Goal: Information Seeking & Learning: Learn about a topic

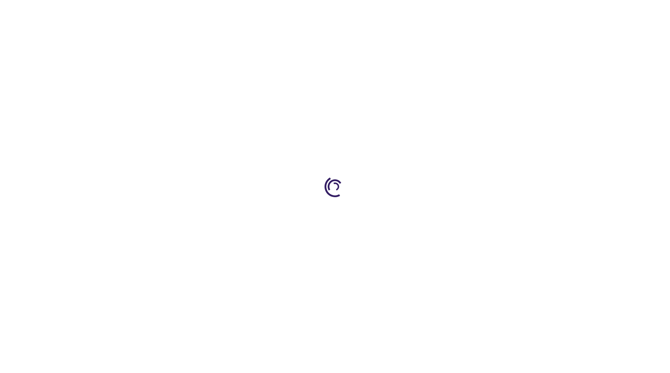
type input "0"
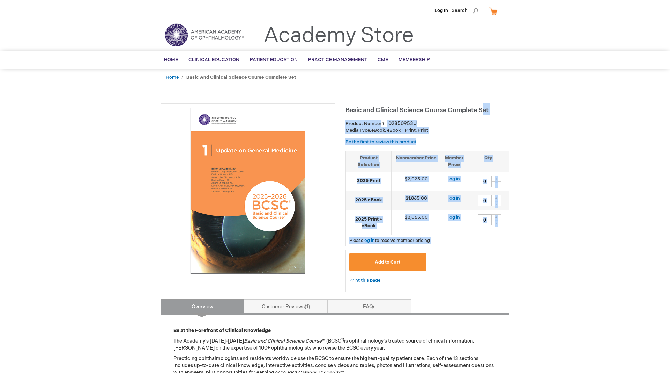
drag, startPoint x: 343, startPoint y: 108, endPoint x: 484, endPoint y: 113, distance: 140.8
click at [508, 123] on div "Product Number 02850953U" at bounding box center [428, 123] width 164 height 7
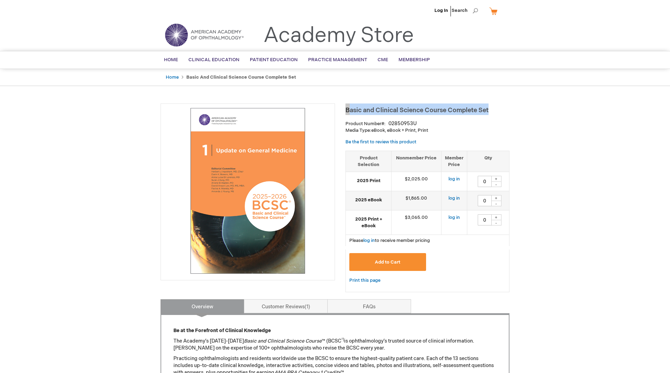
drag, startPoint x: 491, startPoint y: 110, endPoint x: 347, endPoint y: 106, distance: 144.2
click at [347, 106] on h1 "Basic and Clinical Science Course Complete Set" at bounding box center [428, 109] width 164 height 12
copy span "Basic and Clinical Science Course Complete Set"
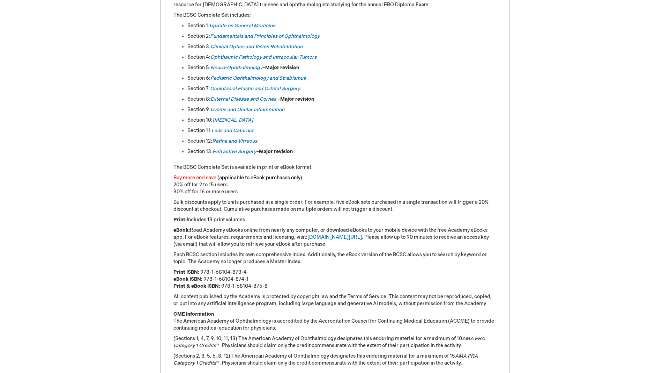
scroll to position [356, 0]
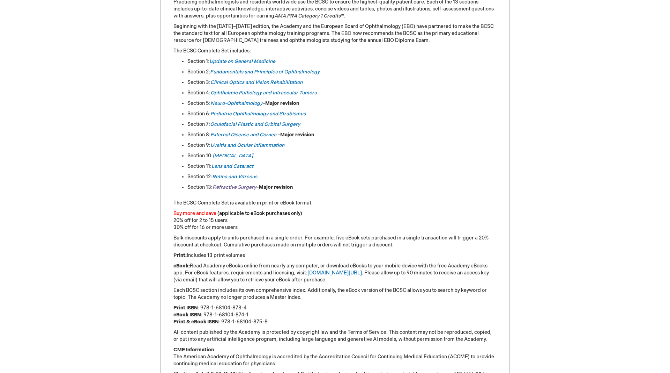
click at [243, 190] on em "Refractive Surgery" at bounding box center [235, 187] width 44 height 6
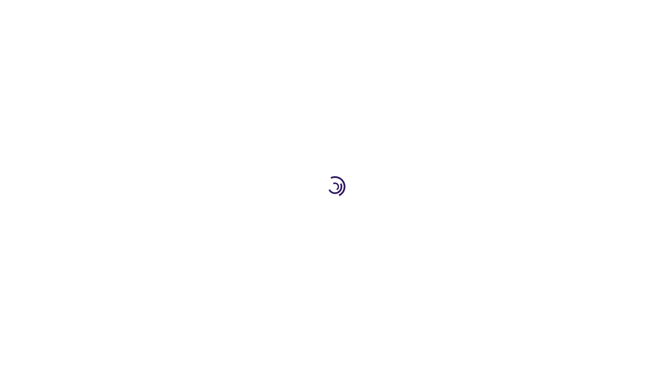
type input "0"
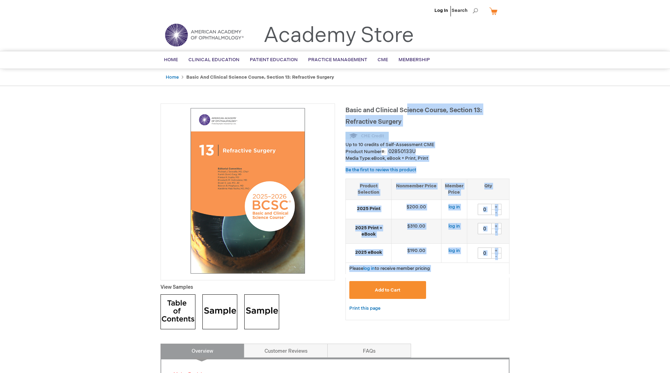
drag, startPoint x: 342, startPoint y: 119, endPoint x: 407, endPoint y: 114, distance: 65.9
click at [410, 126] on h1 "Basic and Clinical Science Course, Section 13: Refractive Surgery" at bounding box center [428, 114] width 164 height 23
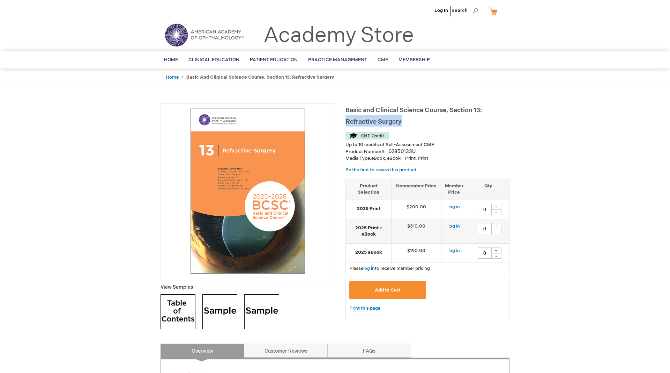
drag, startPoint x: 407, startPoint y: 123, endPoint x: 347, endPoint y: 119, distance: 60.1
click at [347, 119] on h1 "Basic and Clinical Science Course, Section 13: Refractive Surgery" at bounding box center [428, 114] width 164 height 23
copy span "Refractive Surgery"
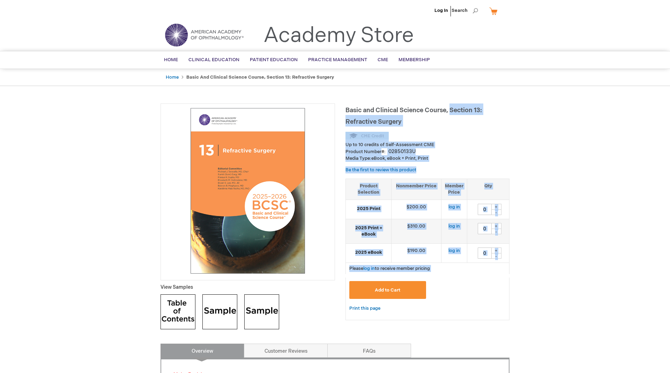
drag, startPoint x: 342, startPoint y: 108, endPoint x: 451, endPoint y: 109, distance: 108.6
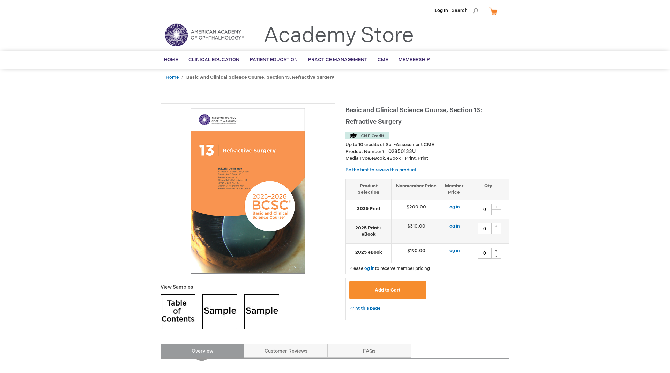
click at [447, 108] on span "Basic and Clinical Science Course, Section 13: Refractive Surgery" at bounding box center [414, 115] width 137 height 19
drag, startPoint x: 447, startPoint y: 108, endPoint x: 347, endPoint y: 109, distance: 100.6
click at [347, 109] on span "Basic and Clinical Science Course, Section 13: Refractive Surgery" at bounding box center [414, 115] width 137 height 19
click at [420, 125] on h1 "Basic and Clinical Science Course, Section 13: Refractive Surgery" at bounding box center [428, 114] width 164 height 23
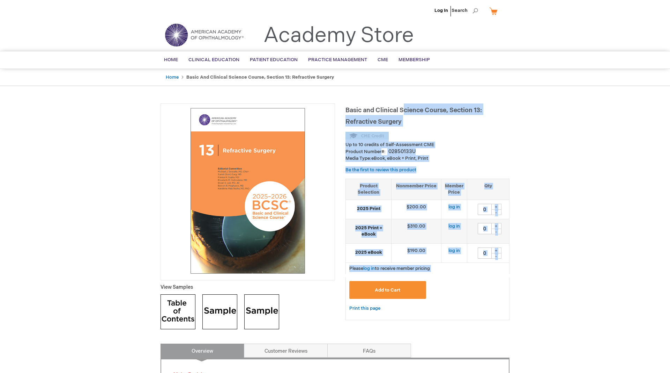
drag, startPoint x: 345, startPoint y: 108, endPoint x: 406, endPoint y: 109, distance: 61.1
click at [477, 128] on div "Basic and Clinical Science Course, Section 13: Refractive Surgery Up to 10 cred…" at bounding box center [428, 214] width 164 height 223
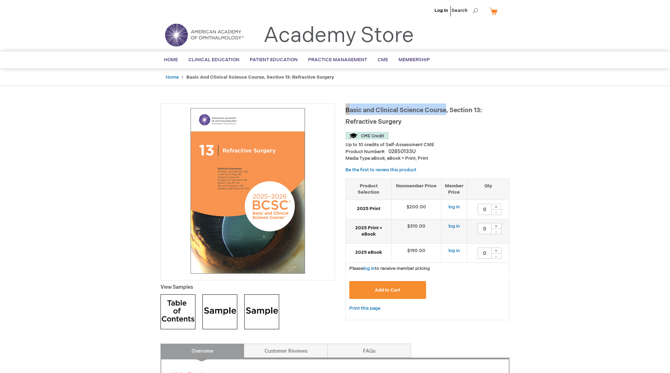
drag, startPoint x: 447, startPoint y: 110, endPoint x: 347, endPoint y: 108, distance: 99.5
click at [347, 108] on span "Basic and Clinical Science Course, Section 13: Refractive Surgery" at bounding box center [414, 115] width 137 height 19
copy span "Basic and Clinical Science Course"
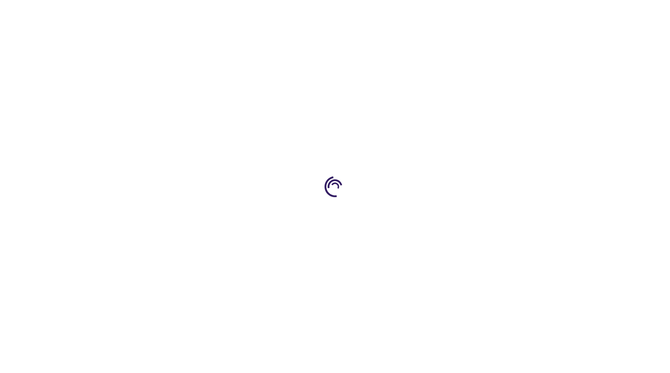
scroll to position [356, 0]
type input "0"
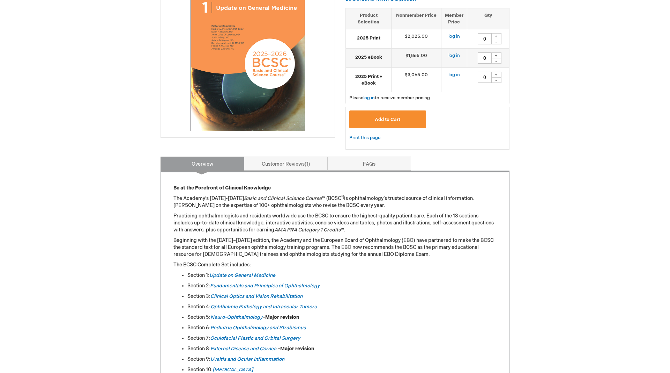
scroll to position [214, 0]
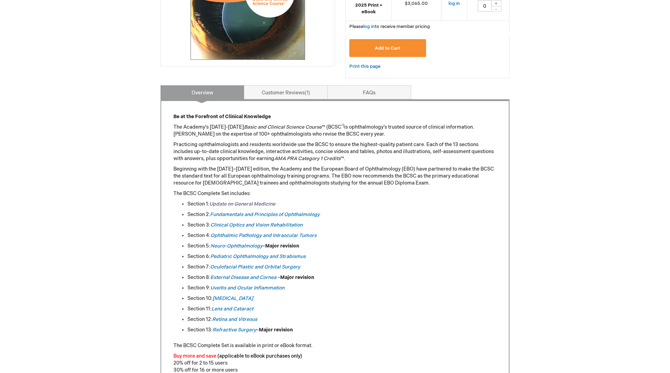
click at [264, 202] on link "Update on General Medicine" at bounding box center [242, 204] width 66 height 6
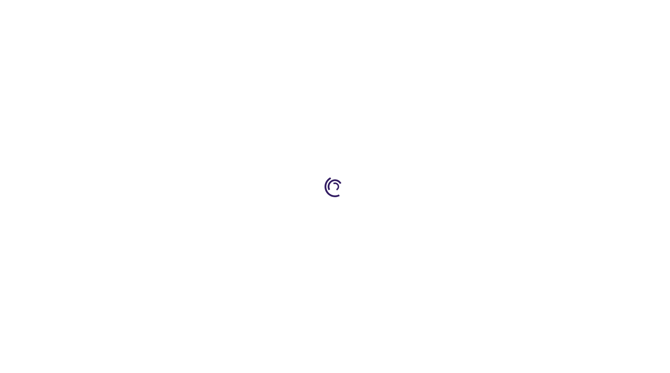
type input "0"
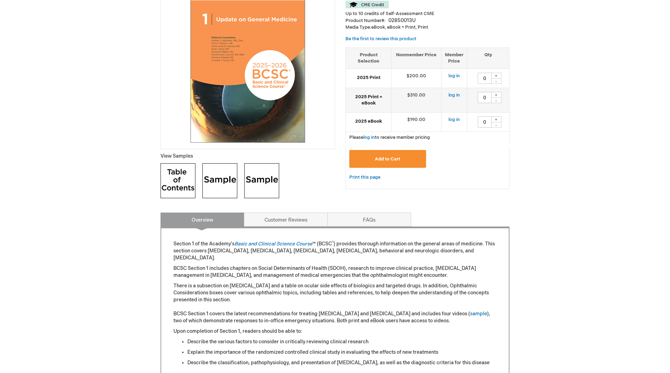
scroll to position [60, 0]
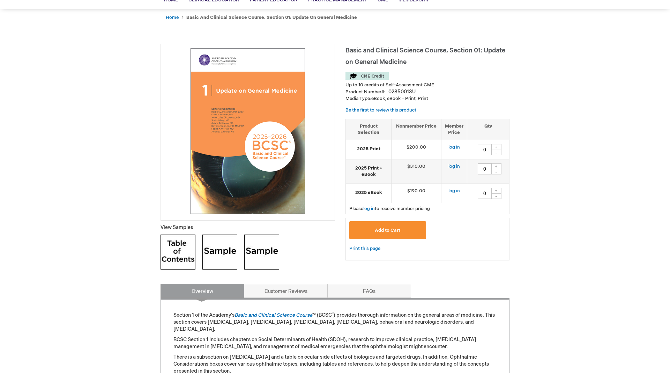
click at [226, 251] on img at bounding box center [219, 251] width 35 height 35
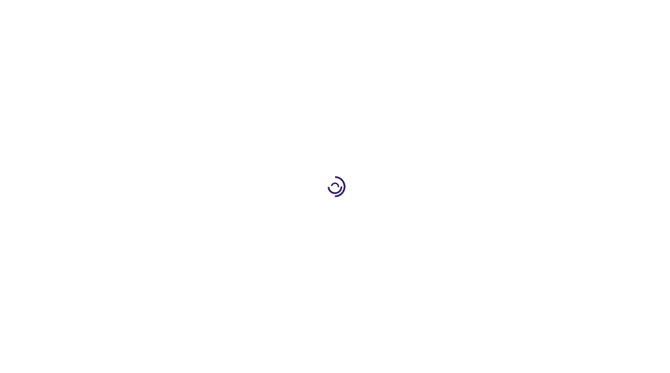
scroll to position [214, 0]
type input "0"
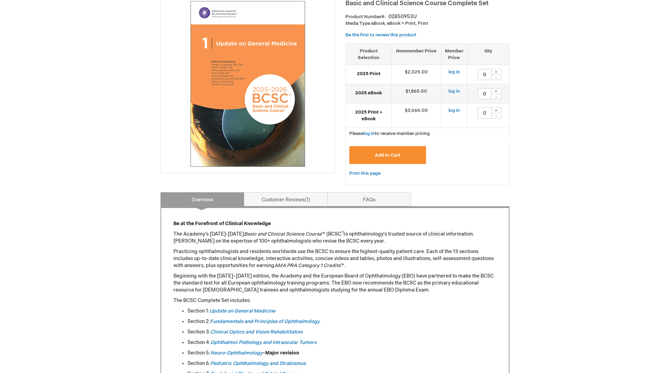
scroll to position [0, 0]
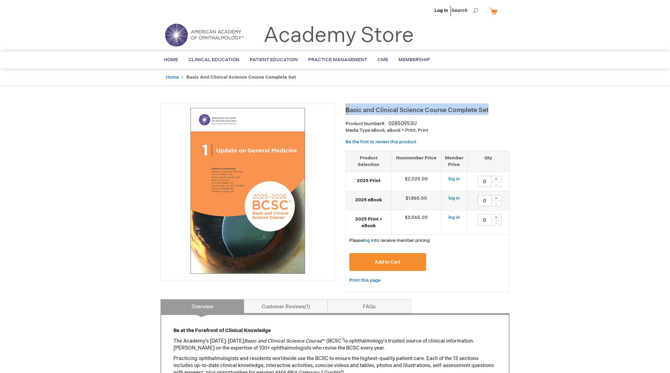
drag, startPoint x: 347, startPoint y: 105, endPoint x: 495, endPoint y: 115, distance: 148.0
click at [495, 115] on h1 "Basic and Clinical Science Course Complete Set" at bounding box center [428, 109] width 164 height 12
copy span "Basic and Clinical Science Course Complete Set"
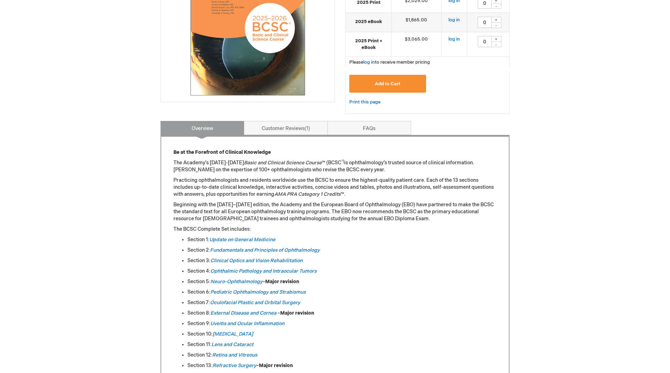
scroll to position [142, 0]
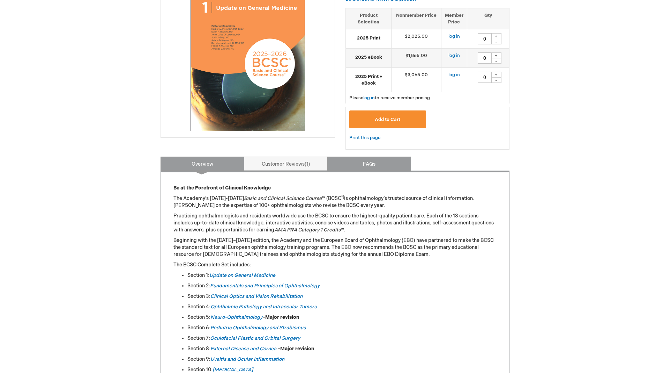
click at [371, 161] on link "FAQs" at bounding box center [369, 163] width 84 height 14
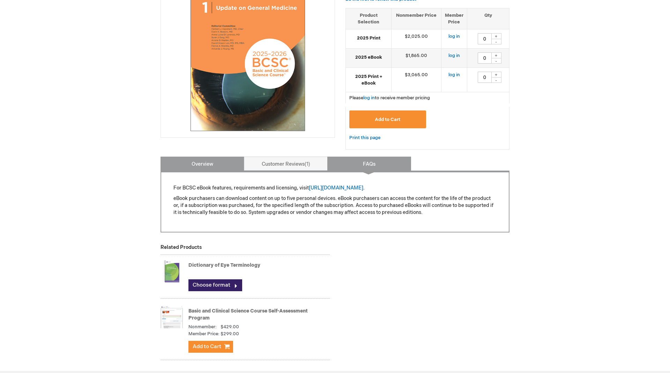
click at [209, 162] on link "Overview" at bounding box center [203, 163] width 84 height 14
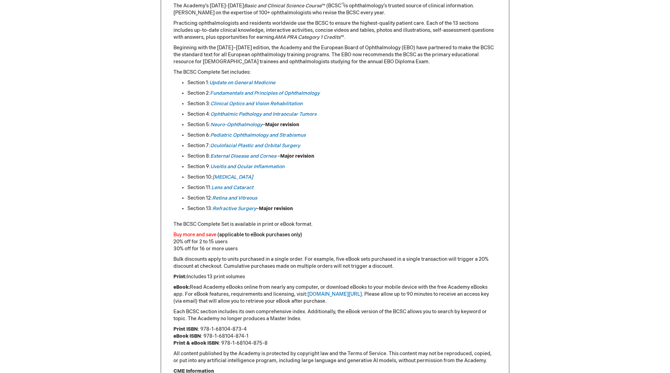
scroll to position [370, 0]
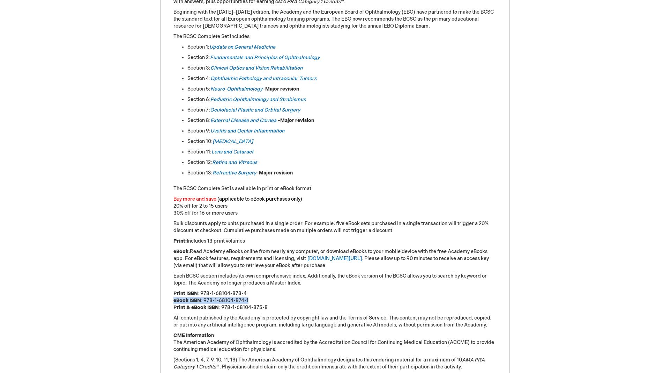
drag, startPoint x: 250, startPoint y: 302, endPoint x: 164, endPoint y: 300, distance: 86.6
click at [164, 300] on div "Be at the Forefront of Clinical Knowledge The Academy’s [DATE]-[DATE] Basic and…" at bounding box center [335, 171] width 349 height 458
copy p "eBook ISBN : 978-1-68104-874-1"
drag, startPoint x: 452, startPoint y: 141, endPoint x: 446, endPoint y: 125, distance: 17.1
click at [452, 141] on ul "Section 1: Update on General Medicine Section 2: Fundamentals and Principles of…" at bounding box center [335, 110] width 323 height 133
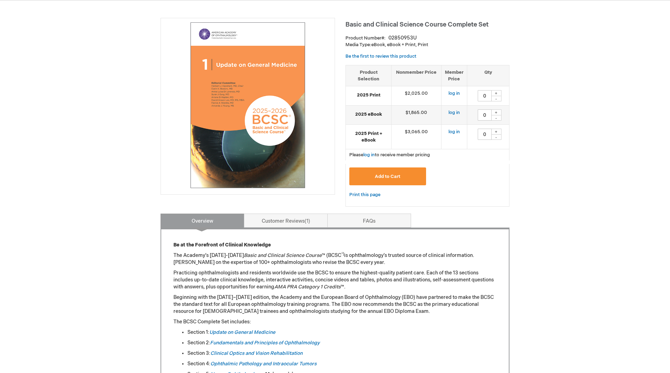
scroll to position [0, 0]
